Goal: Transaction & Acquisition: Purchase product/service

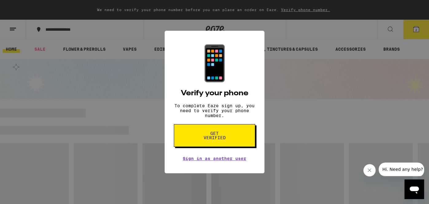
click at [416, 30] on div "📱 Verify your phone To complete Eaze sign up, you need to verify your phone num…" at bounding box center [214, 102] width 429 height 204
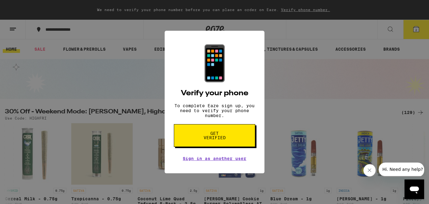
click at [415, 30] on div "📱 Verify your phone To complete Eaze sign up, you need to verify your phone num…" at bounding box center [214, 102] width 429 height 204
click at [297, 179] on div "📱 Verify your phone To complete Eaze sign up, you need to verify your phone num…" at bounding box center [214, 102] width 429 height 204
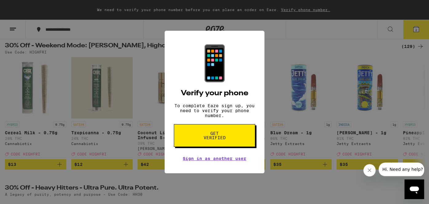
scroll to position [73, 0]
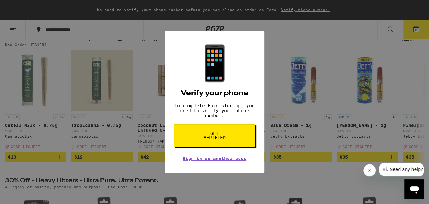
click at [327, 163] on div "📱 Verify your phone To complete Eaze sign up, you need to verify your phone num…" at bounding box center [214, 102] width 429 height 204
click at [418, 40] on div "📱 Verify your phone To complete Eaze sign up, you need to verify your phone num…" at bounding box center [214, 102] width 429 height 204
click at [372, 172] on icon "Close message from company" at bounding box center [369, 169] width 5 height 5
click at [81, 63] on div "📱 Verify your phone To complete Eaze sign up, you need to verify your phone num…" at bounding box center [214, 102] width 429 height 204
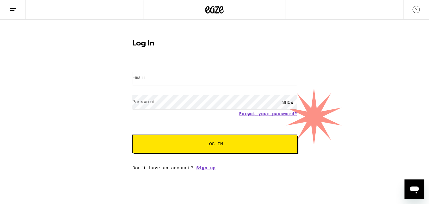
click at [202, 76] on input "Email" at bounding box center [214, 78] width 165 height 14
type input "[EMAIL_ADDRESS][DOMAIN_NAME]"
click at [132, 135] on button "Log In" at bounding box center [214, 144] width 165 height 18
